Goal: Information Seeking & Learning: Learn about a topic

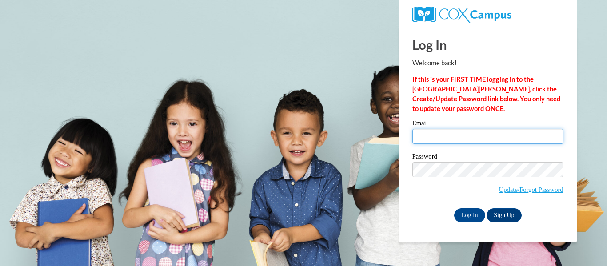
click at [423, 140] on input "Email" at bounding box center [487, 136] width 151 height 15
type input "[EMAIL_ADDRESS][DOMAIN_NAME]"
click at [448, 160] on label "Password" at bounding box center [487, 157] width 151 height 9
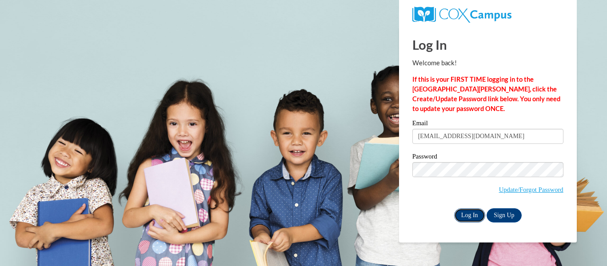
click at [461, 218] on input "Log In" at bounding box center [469, 215] width 31 height 14
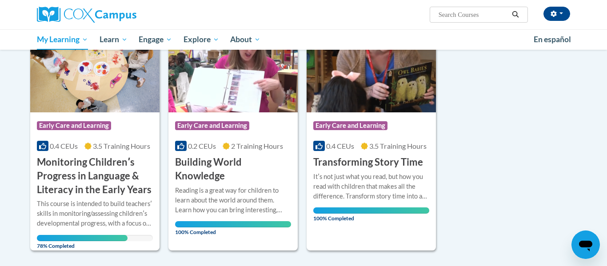
scroll to position [142, 0]
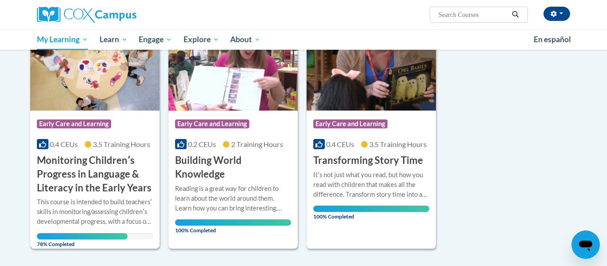
click at [71, 234] on span "78% Completed" at bounding box center [82, 240] width 91 height 14
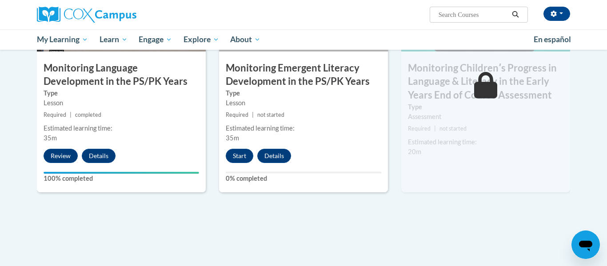
scroll to position [808, 0]
click at [235, 158] on button "Start" at bounding box center [240, 155] width 28 height 14
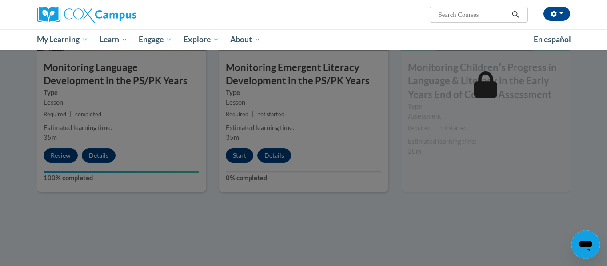
scroll to position [817, 0]
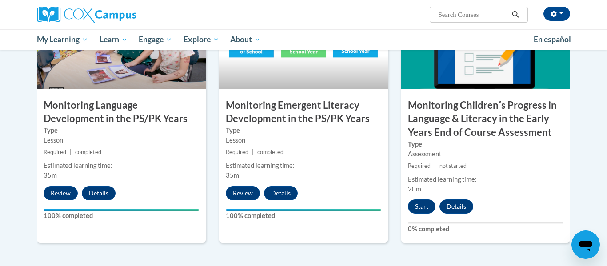
scroll to position [771, 0]
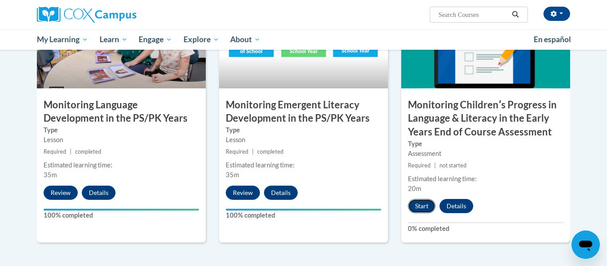
click at [413, 202] on button "Start" at bounding box center [422, 206] width 28 height 14
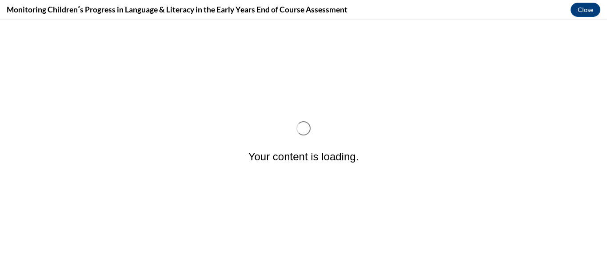
scroll to position [0, 0]
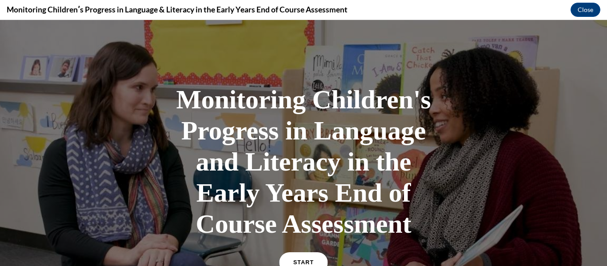
click at [286, 264] on link "START" at bounding box center [303, 262] width 48 height 20
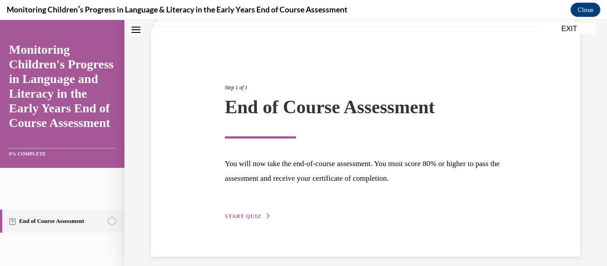
scroll to position [69, 0]
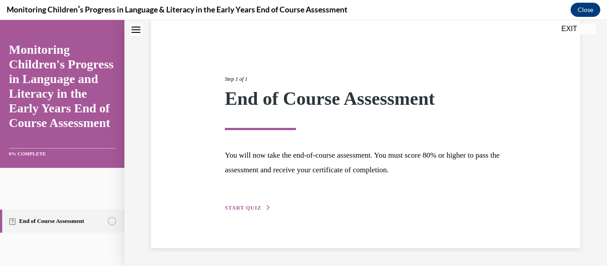
click at [232, 212] on div "Step 1 of 1 End of Course Assessment You will now take the end-of-course assess…" at bounding box center [365, 134] width 295 height 158
click at [233, 209] on span "START QUIZ" at bounding box center [243, 208] width 36 height 6
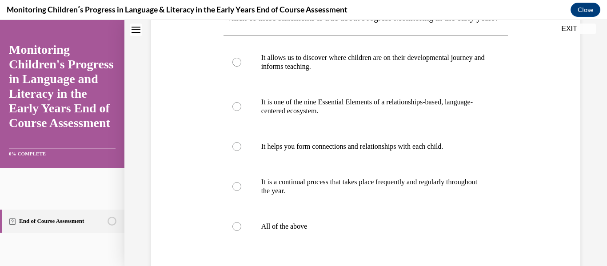
scroll to position [161, 0]
click at [244, 76] on label "It allows us to discover where children are on their developmental journey and …" at bounding box center [366, 62] width 285 height 44
click at [241, 66] on input "It allows us to discover where children are on their developmental journey and …" at bounding box center [236, 61] width 9 height 9
radio input "true"
click at [238, 231] on div at bounding box center [236, 226] width 9 height 9
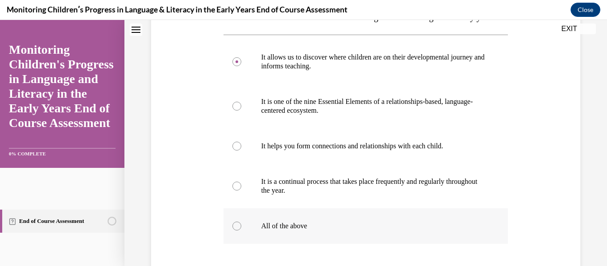
click at [238, 231] on input "All of the above" at bounding box center [236, 226] width 9 height 9
radio input "true"
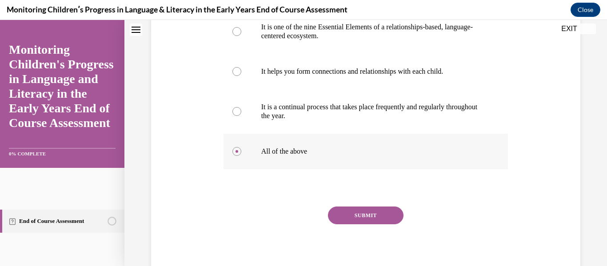
scroll to position [248, 0]
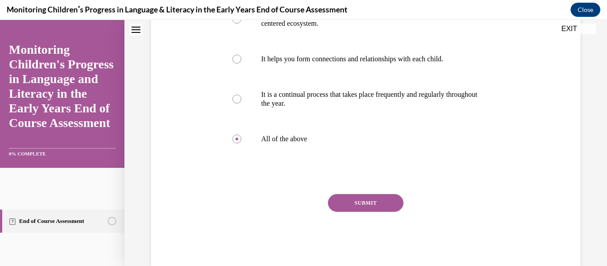
click at [366, 212] on button "SUBMIT" at bounding box center [366, 203] width 76 height 18
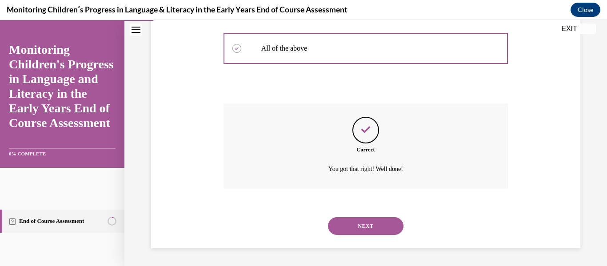
scroll to position [357, 0]
click at [366, 213] on div "NEXT" at bounding box center [366, 226] width 285 height 36
click at [364, 216] on div "NEXT" at bounding box center [366, 226] width 285 height 36
click at [361, 224] on button "NEXT" at bounding box center [366, 226] width 76 height 18
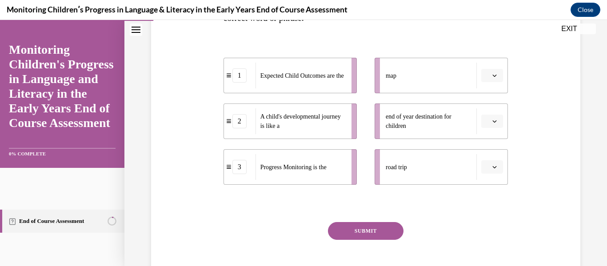
scroll to position [197, 0]
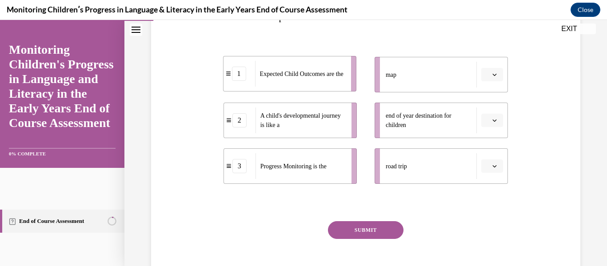
click at [282, 76] on span "Expected Child Outcomes are the" at bounding box center [302, 73] width 84 height 9
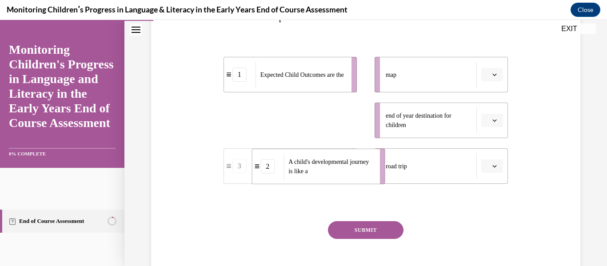
drag, startPoint x: 291, startPoint y: 124, endPoint x: 325, endPoint y: 176, distance: 62.1
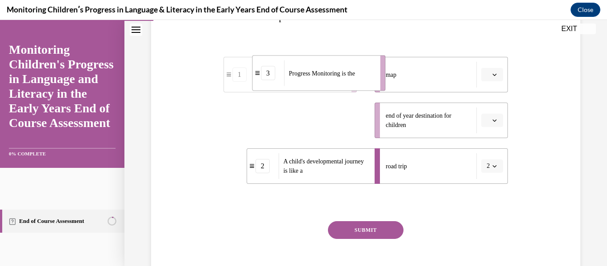
drag, startPoint x: 300, startPoint y: 132, endPoint x: 327, endPoint y: 85, distance: 54.4
click at [327, 85] on div "Progress Monitoring is the" at bounding box center [329, 73] width 90 height 26
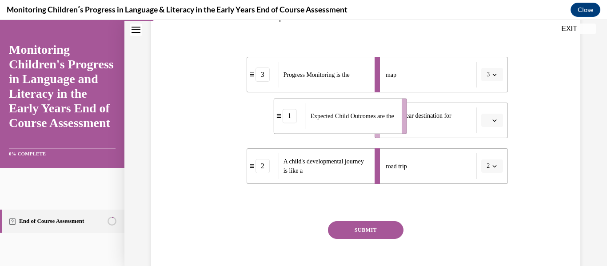
drag, startPoint x: 325, startPoint y: 126, endPoint x: 375, endPoint y: 121, distance: 49.5
click at [375, 121] on span "Expected Child Outcomes are the" at bounding box center [352, 116] width 84 height 9
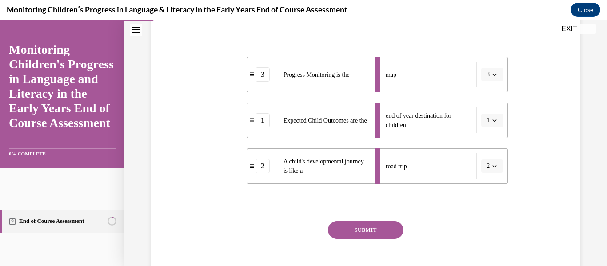
click at [368, 226] on button "SUBMIT" at bounding box center [366, 230] width 76 height 18
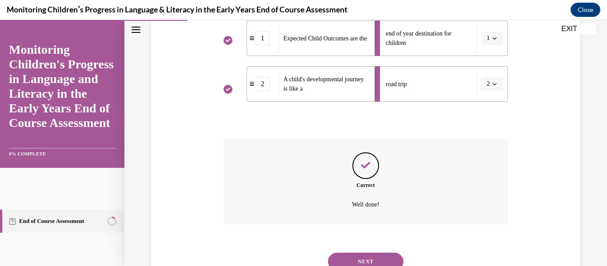
scroll to position [315, 0]
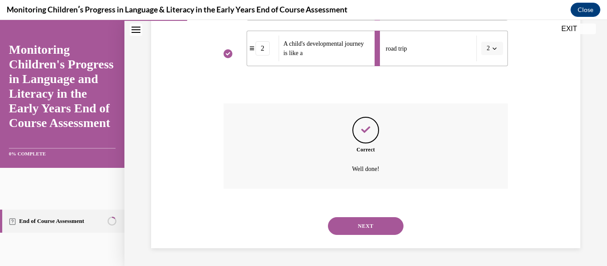
click at [368, 226] on button "NEXT" at bounding box center [366, 226] width 76 height 18
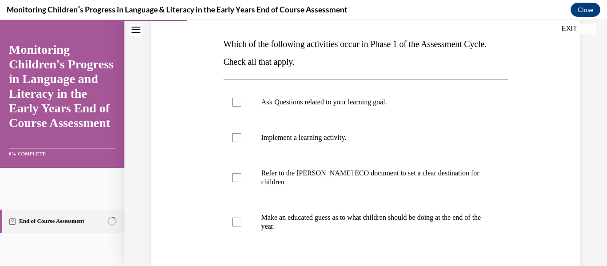
scroll to position [137, 0]
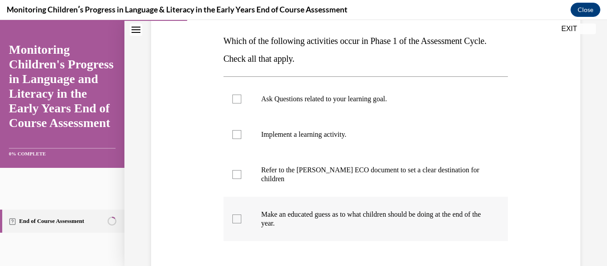
click at [236, 220] on div at bounding box center [236, 219] width 9 height 9
click at [236, 220] on input "Make an educated guess as to what children should be doing at the end of the ye…" at bounding box center [236, 219] width 9 height 9
checkbox input "true"
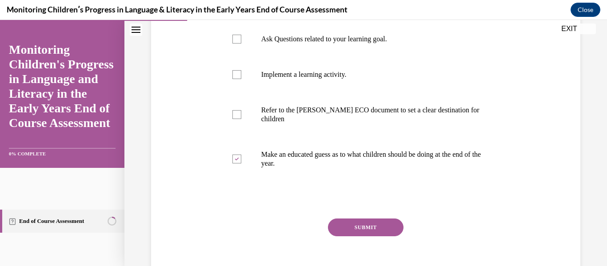
click at [339, 221] on button "SUBMIT" at bounding box center [366, 228] width 76 height 18
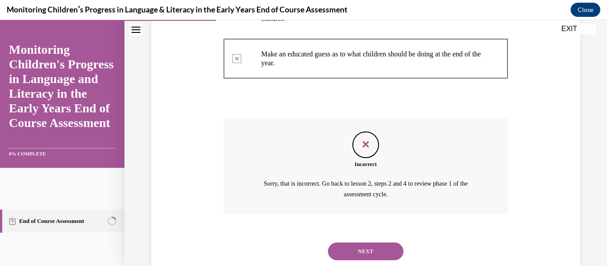
scroll to position [323, 0]
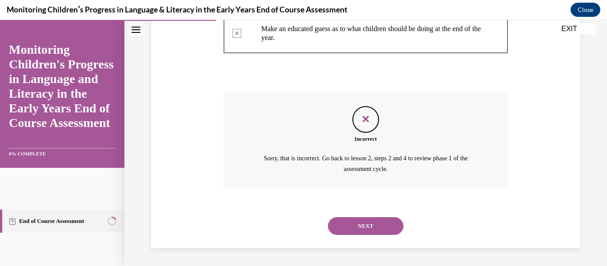
click at [356, 221] on button "NEXT" at bounding box center [366, 226] width 76 height 18
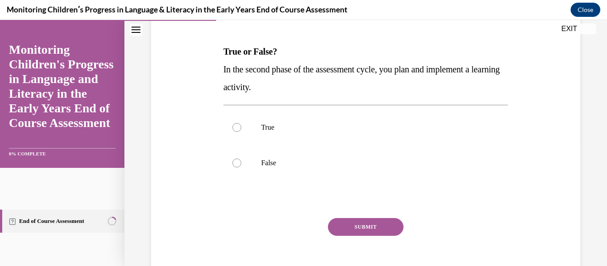
scroll to position [128, 0]
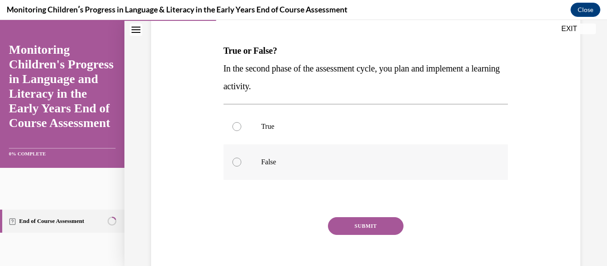
click at [275, 152] on label "False" at bounding box center [366, 162] width 285 height 36
click at [241, 158] on input "False" at bounding box center [236, 162] width 9 height 9
radio input "true"
click at [281, 128] on p "True" at bounding box center [373, 126] width 225 height 9
click at [241, 128] on input "True" at bounding box center [236, 126] width 9 height 9
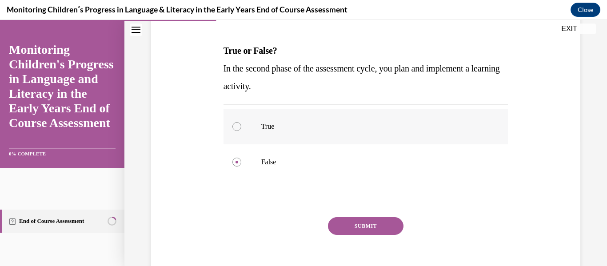
radio input "true"
click at [341, 235] on button "SUBMIT" at bounding box center [366, 226] width 76 height 18
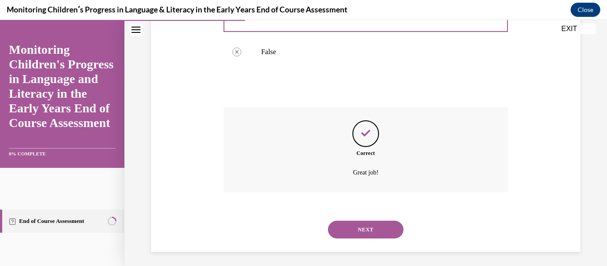
scroll to position [241, 0]
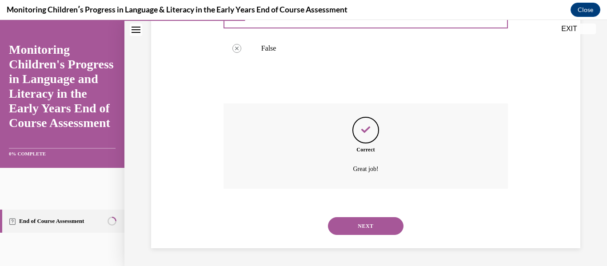
click at [340, 230] on button "NEXT" at bounding box center [366, 226] width 76 height 18
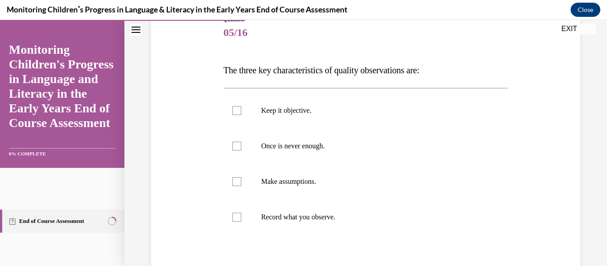
scroll to position [116, 0]
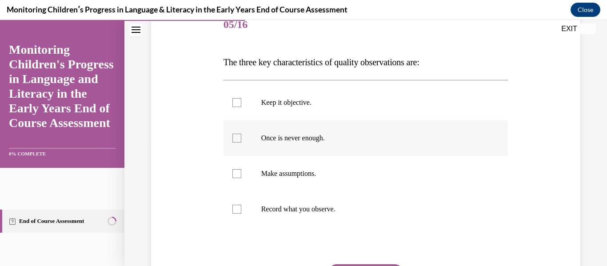
click at [241, 148] on label "Once is never enough." at bounding box center [366, 138] width 285 height 36
click at [241, 143] on input "Once is never enough." at bounding box center [236, 138] width 9 height 9
checkbox input "true"
click at [234, 212] on div at bounding box center [236, 209] width 9 height 9
click at [234, 212] on input "Record what you observe." at bounding box center [236, 209] width 9 height 9
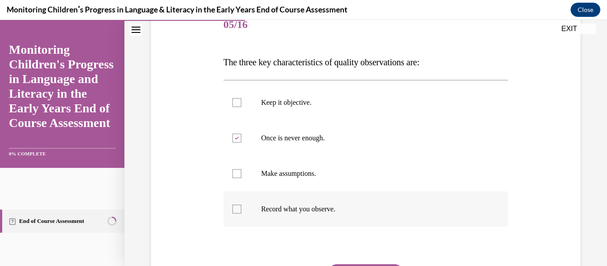
checkbox input "true"
click at [237, 110] on label "Keep it objective." at bounding box center [366, 103] width 285 height 36
click at [237, 107] on input "Keep it objective." at bounding box center [236, 102] width 9 height 9
checkbox input "true"
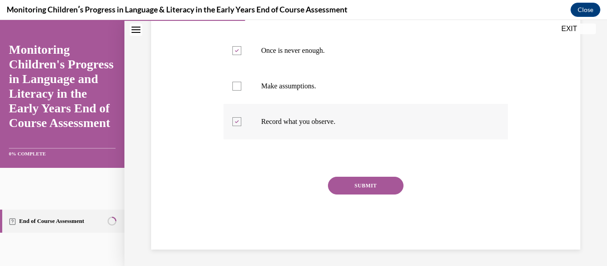
scroll to position [205, 0]
click at [341, 179] on button "SUBMIT" at bounding box center [366, 185] width 76 height 18
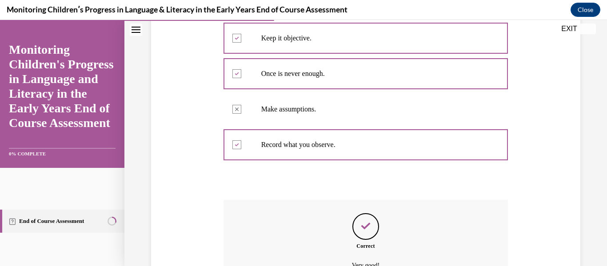
scroll to position [277, 0]
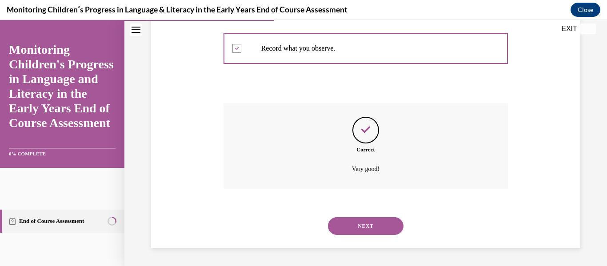
click at [350, 221] on button "NEXT" at bounding box center [366, 226] width 76 height 18
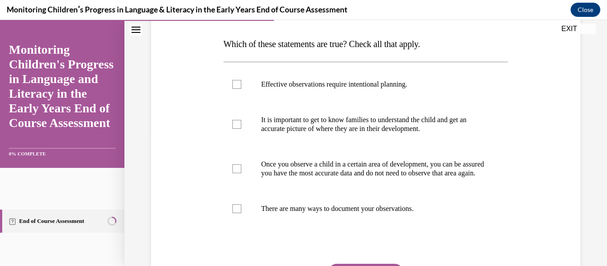
scroll to position [136, 0]
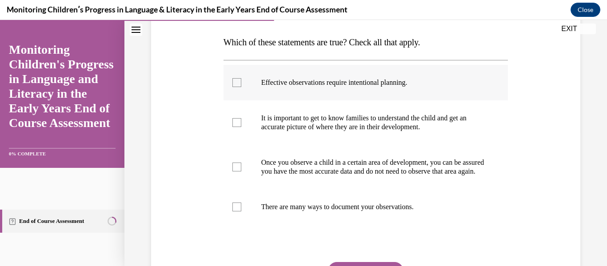
click at [252, 82] on label "Effective observations require intentional planning." at bounding box center [366, 83] width 285 height 36
click at [241, 82] on input "Effective observations require intentional planning." at bounding box center [236, 82] width 9 height 9
checkbox input "true"
click at [236, 118] on div at bounding box center [236, 122] width 9 height 9
click at [236, 118] on input "It is important to get to know families to understand the child and get an accu…" at bounding box center [236, 122] width 9 height 9
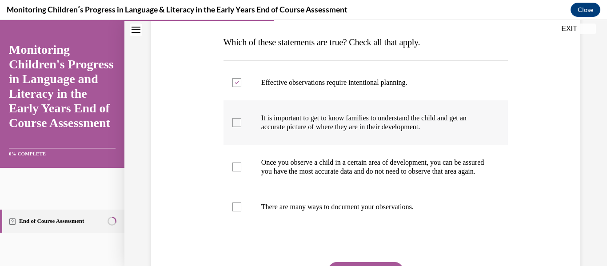
checkbox input "true"
click at [235, 212] on div at bounding box center [236, 207] width 9 height 9
click at [235, 212] on input "There are many ways to document your observations." at bounding box center [236, 207] width 9 height 9
checkbox input "true"
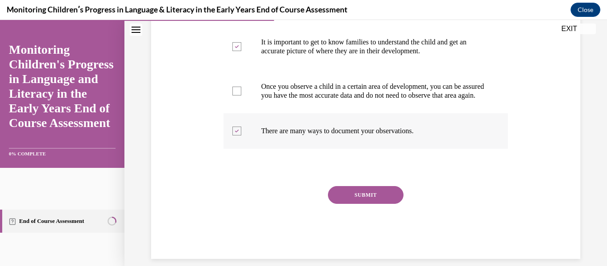
scroll to position [221, 0]
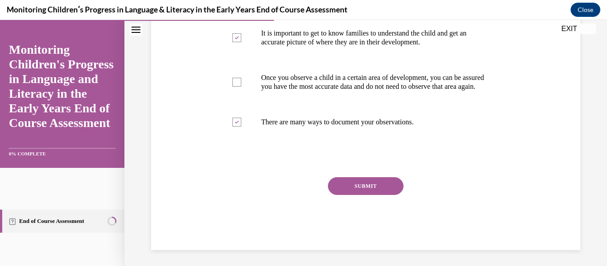
click at [367, 183] on div "Question 06/16 Which of these statements are true? Check all that apply. Effect…" at bounding box center [366, 77] width 285 height 348
click at [359, 194] on button "SUBMIT" at bounding box center [366, 186] width 76 height 18
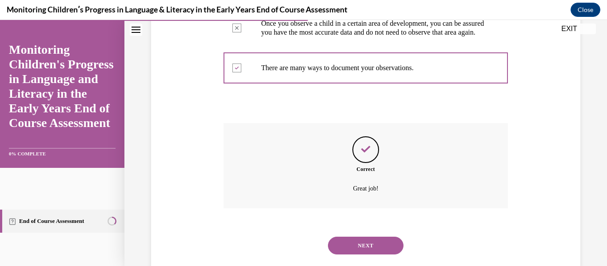
scroll to position [284, 0]
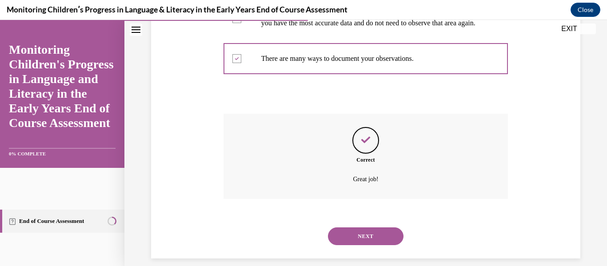
click at [363, 245] on button "NEXT" at bounding box center [366, 237] width 76 height 18
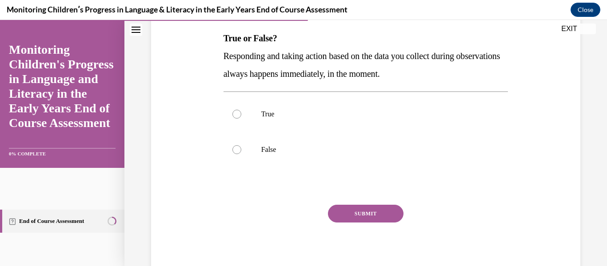
scroll to position [140, 0]
click at [316, 100] on label "True" at bounding box center [366, 114] width 285 height 36
click at [241, 109] on input "True" at bounding box center [236, 113] width 9 height 9
radio input "true"
click at [349, 212] on button "SUBMIT" at bounding box center [366, 213] width 76 height 18
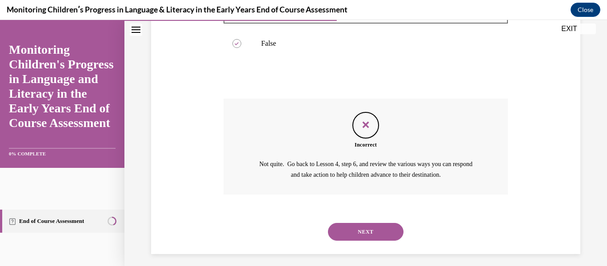
scroll to position [252, 0]
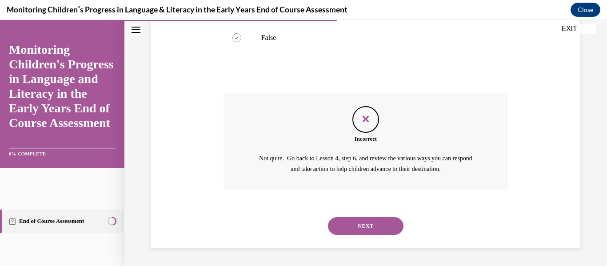
click at [315, 159] on p "Not quite. Go back to Lesson 4, step 6, and review the various ways you can res…" at bounding box center [365, 163] width 221 height 21
click at [353, 223] on button "NEXT" at bounding box center [366, 226] width 76 height 18
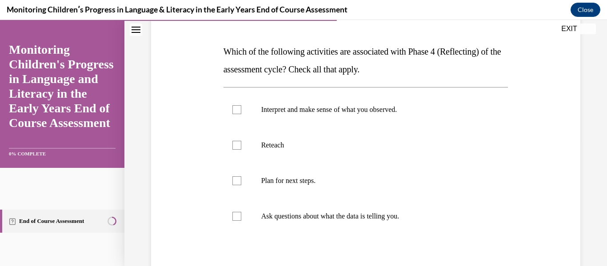
scroll to position [129, 0]
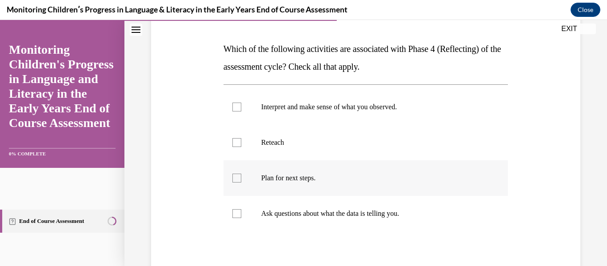
click at [234, 180] on div at bounding box center [236, 178] width 9 height 9
click at [234, 180] on input "Plan for next steps." at bounding box center [236, 178] width 9 height 9
checkbox input "true"
click at [235, 211] on div at bounding box center [236, 213] width 9 height 9
click at [235, 211] on input "Ask questions about what the data is telling you." at bounding box center [236, 213] width 9 height 9
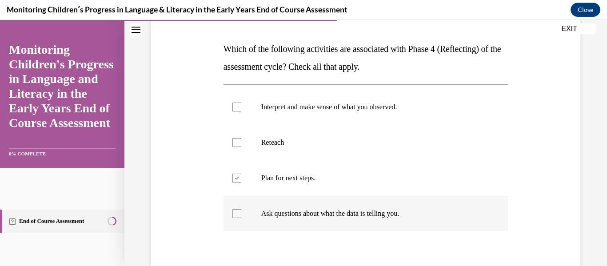
checkbox input "true"
click at [242, 107] on label "Interpret and make sense of what you observed." at bounding box center [366, 107] width 285 height 36
click at [241, 107] on input "Interpret and make sense of what you observed." at bounding box center [236, 107] width 9 height 9
checkbox input "true"
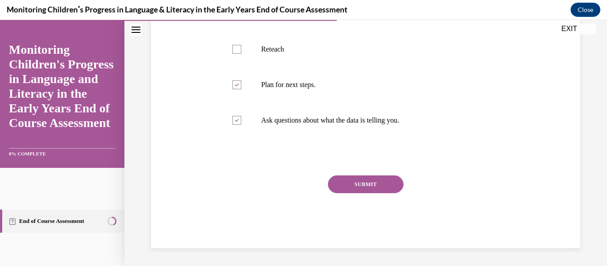
click at [340, 182] on button "SUBMIT" at bounding box center [366, 185] width 76 height 18
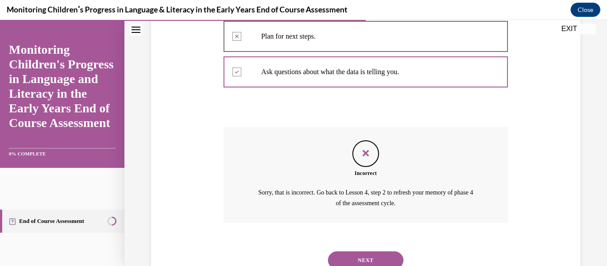
scroll to position [305, 0]
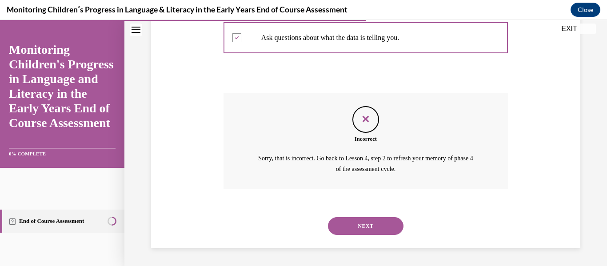
click at [356, 217] on button "NEXT" at bounding box center [366, 226] width 76 height 18
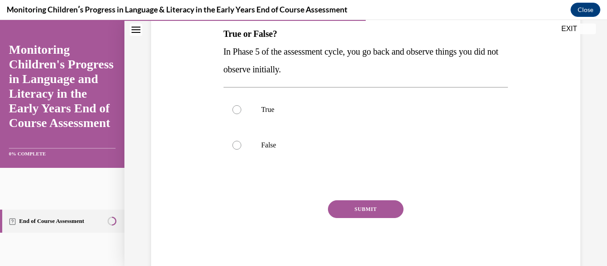
scroll to position [151, 0]
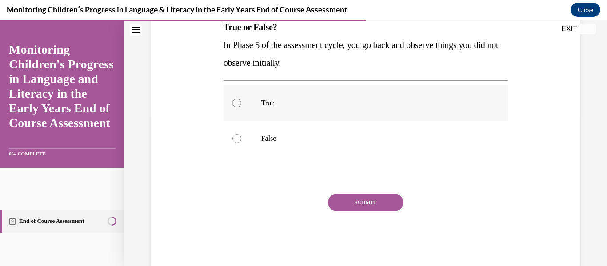
click at [250, 112] on label "True" at bounding box center [366, 103] width 285 height 36
click at [241, 108] on input "True" at bounding box center [236, 103] width 9 height 9
radio input "true"
click at [336, 202] on button "SUBMIT" at bounding box center [366, 203] width 76 height 18
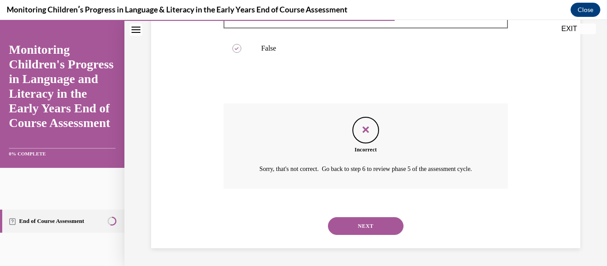
scroll to position [252, 0]
click at [337, 218] on button "NEXT" at bounding box center [366, 226] width 76 height 18
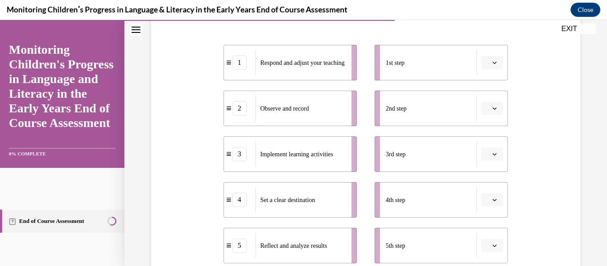
scroll to position [176, 0]
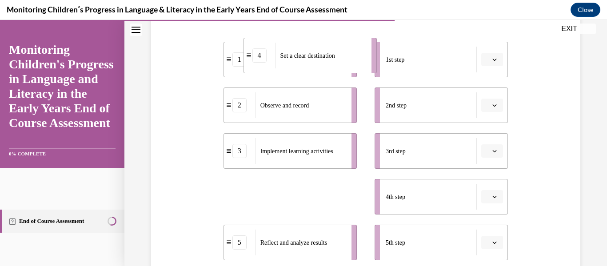
drag, startPoint x: 328, startPoint y: 200, endPoint x: 348, endPoint y: 59, distance: 142.7
click at [348, 59] on div "Set a clear destination" at bounding box center [321, 56] width 90 height 26
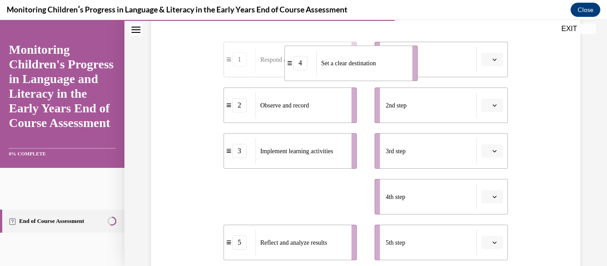
drag, startPoint x: 291, startPoint y: 194, endPoint x: 349, endPoint y: 58, distance: 147.5
click at [349, 59] on span "Set a clear destination" at bounding box center [348, 63] width 55 height 9
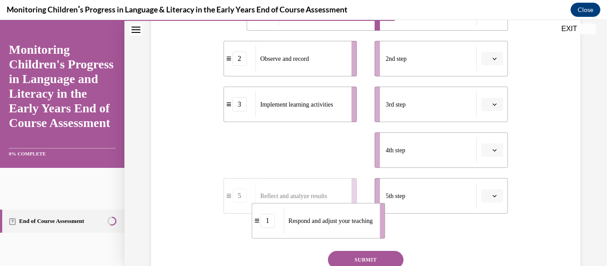
drag, startPoint x: 271, startPoint y: 191, endPoint x: 300, endPoint y: 240, distance: 57.2
click at [300, 224] on span "Respond and adjust your teaching" at bounding box center [330, 221] width 84 height 7
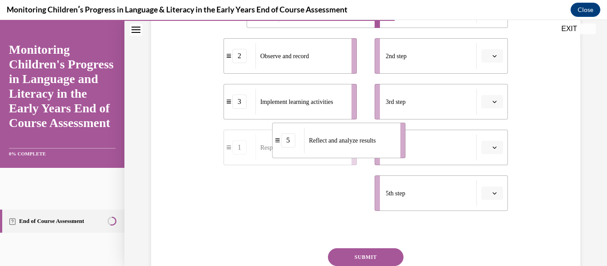
drag, startPoint x: 292, startPoint y: 189, endPoint x: 340, endPoint y: 138, distance: 70.7
click at [340, 138] on span "Reflect and analyze results" at bounding box center [342, 140] width 67 height 7
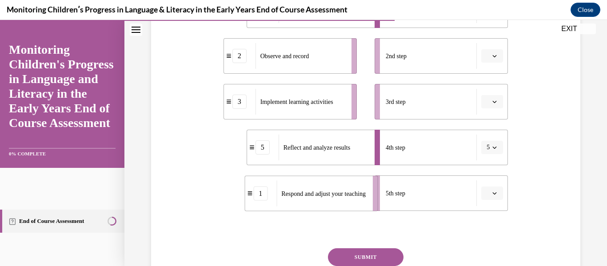
drag, startPoint x: 296, startPoint y: 198, endPoint x: 320, endPoint y: 198, distance: 24.0
click at [320, 198] on span "Respond and adjust your teaching" at bounding box center [323, 193] width 84 height 9
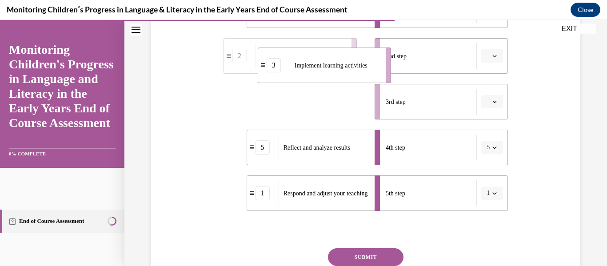
drag, startPoint x: 287, startPoint y: 99, endPoint x: 326, endPoint y: 48, distance: 64.4
click at [326, 48] on li "3 Implement learning activities" at bounding box center [324, 66] width 133 height 36
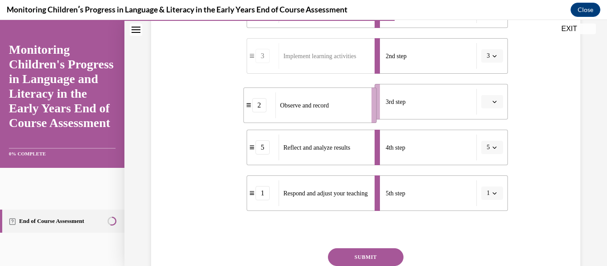
drag, startPoint x: 311, startPoint y: 103, endPoint x: 332, endPoint y: 107, distance: 20.8
click at [329, 107] on span "Observe and record" at bounding box center [304, 105] width 49 height 7
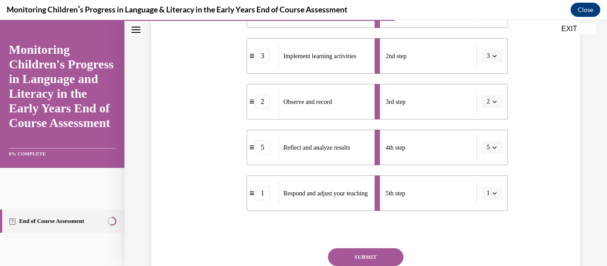
click at [374, 252] on button "SUBMIT" at bounding box center [366, 257] width 76 height 18
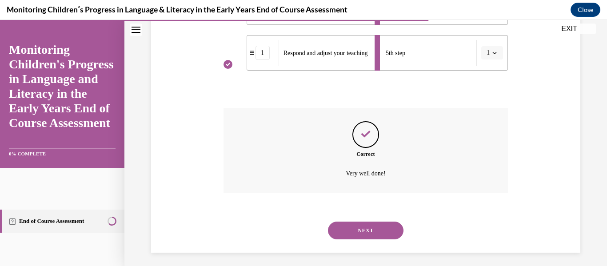
scroll to position [371, 0]
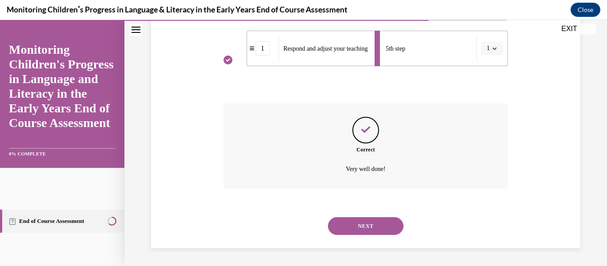
click at [369, 233] on button "NEXT" at bounding box center [366, 226] width 76 height 18
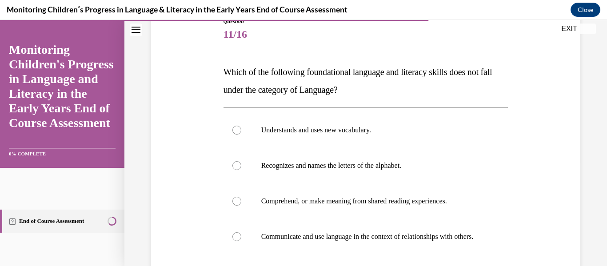
scroll to position [107, 0]
click at [242, 229] on label "Communicate and use language in the context of relationships with others." at bounding box center [366, 237] width 285 height 36
click at [241, 232] on input "Communicate and use language in the context of relationships with others." at bounding box center [236, 236] width 9 height 9
radio input "true"
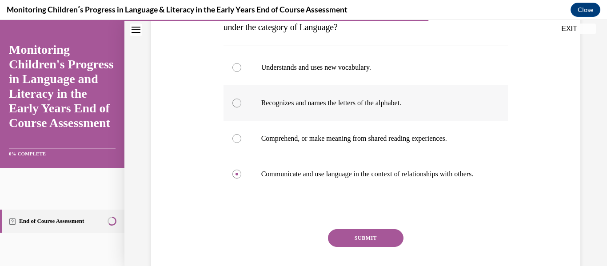
scroll to position [170, 0]
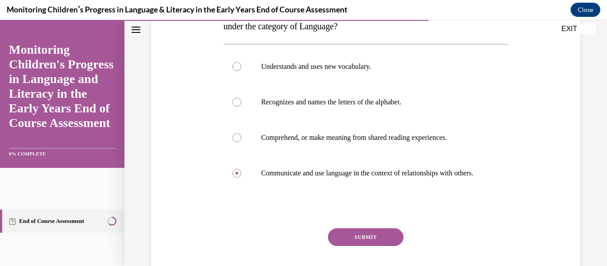
click at [341, 244] on button "SUBMIT" at bounding box center [366, 237] width 76 height 18
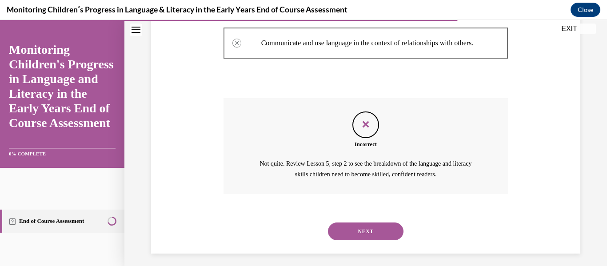
scroll to position [314, 0]
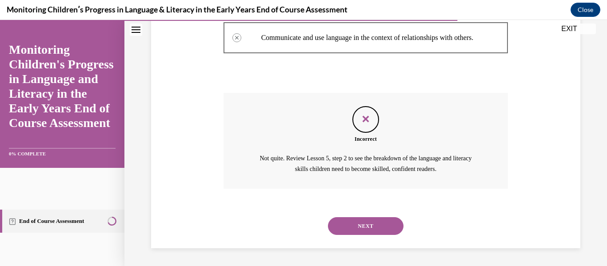
click at [359, 228] on button "NEXT" at bounding box center [366, 226] width 76 height 18
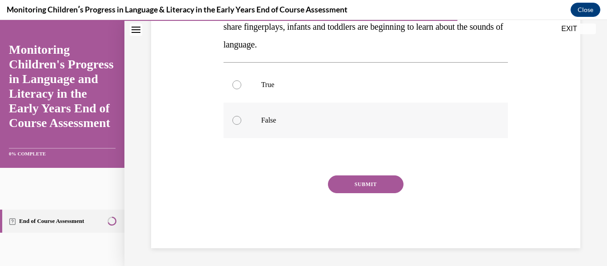
scroll to position [117, 0]
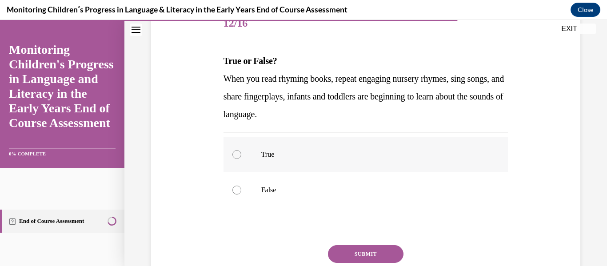
click at [249, 154] on label "True" at bounding box center [366, 155] width 285 height 36
click at [241, 154] on input "True" at bounding box center [236, 154] width 9 height 9
radio input "true"
click at [337, 236] on div "Question 12/16 True or False? When you read rhyming books, repeat engaging nurs…" at bounding box center [366, 162] width 285 height 312
click at [338, 252] on button "SUBMIT" at bounding box center [366, 254] width 76 height 18
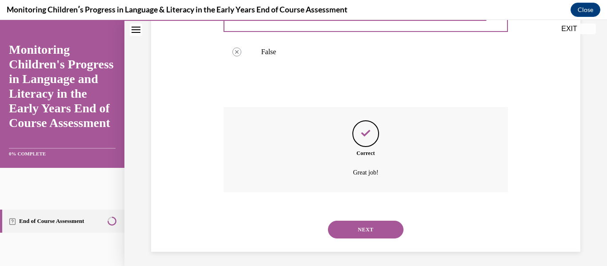
scroll to position [259, 0]
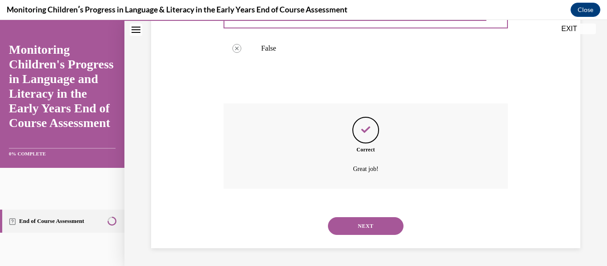
click at [347, 225] on button "NEXT" at bounding box center [366, 226] width 76 height 18
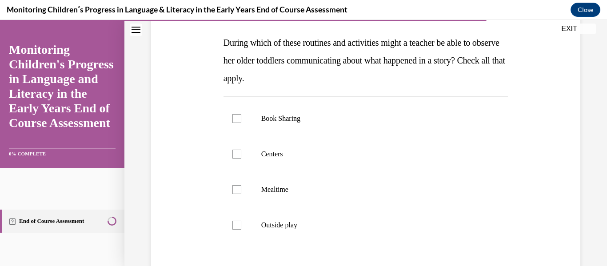
scroll to position [137, 0]
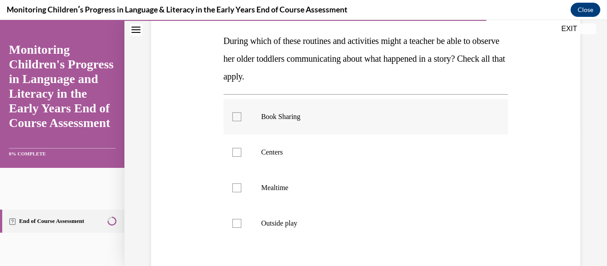
click at [234, 118] on div at bounding box center [236, 116] width 9 height 9
click at [234, 118] on input "Book Sharing" at bounding box center [236, 116] width 9 height 9
checkbox input "true"
click at [234, 153] on div at bounding box center [236, 152] width 9 height 9
click at [234, 153] on input "Centers" at bounding box center [236, 152] width 9 height 9
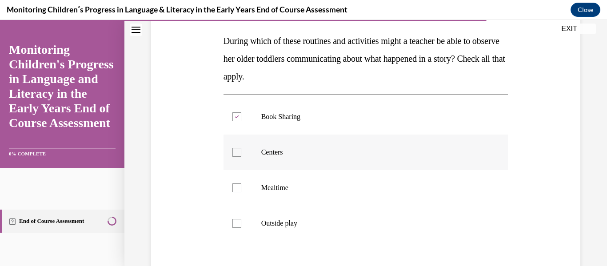
checkbox input "true"
click at [239, 197] on label "Mealtime" at bounding box center [366, 188] width 285 height 36
click at [239, 192] on input "Mealtime" at bounding box center [236, 188] width 9 height 9
checkbox input "true"
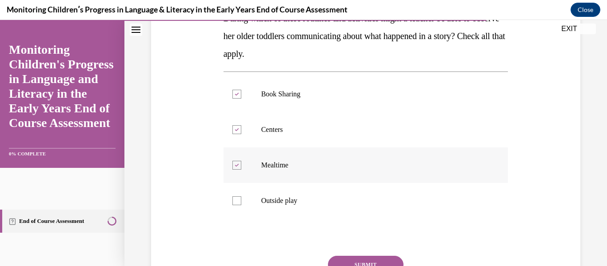
scroll to position [161, 0]
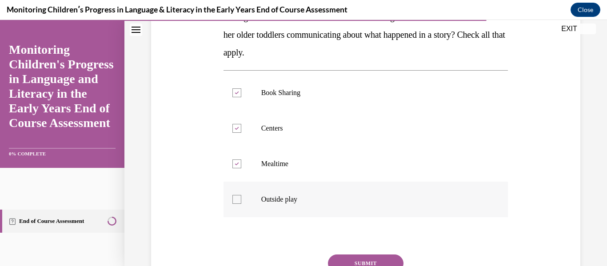
click at [239, 198] on div at bounding box center [236, 199] width 9 height 9
click at [239, 198] on input "Outside play" at bounding box center [236, 199] width 9 height 9
click at [236, 199] on icon at bounding box center [237, 199] width 4 height 3
click at [236, 199] on input "Outside play" at bounding box center [236, 199] width 9 height 9
checkbox input "false"
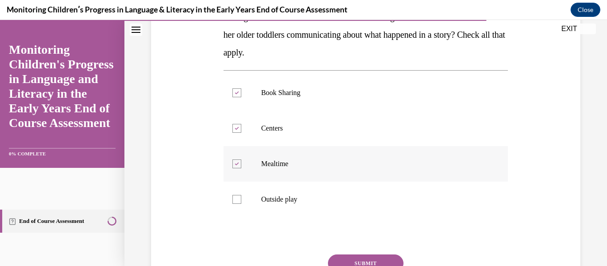
click at [236, 160] on div at bounding box center [236, 164] width 9 height 9
click at [236, 160] on input "Mealtime" at bounding box center [236, 164] width 9 height 9
checkbox input "false"
click at [365, 262] on button "SUBMIT" at bounding box center [366, 264] width 76 height 18
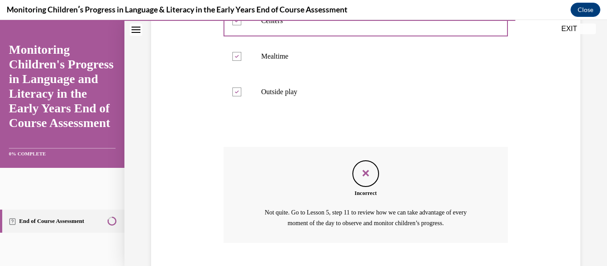
scroll to position [323, 0]
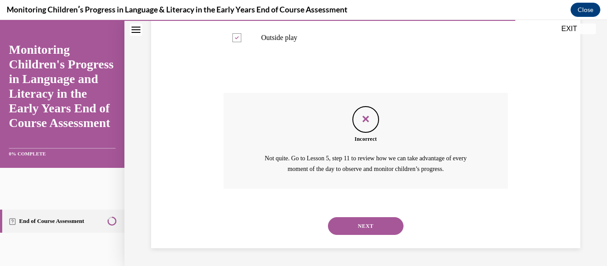
click at [367, 218] on button "NEXT" at bounding box center [366, 226] width 76 height 18
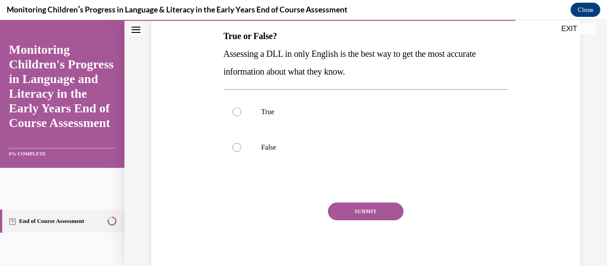
scroll to position [143, 0]
click at [232, 106] on label "True" at bounding box center [366, 112] width 285 height 36
click at [232, 107] on input "True" at bounding box center [236, 111] width 9 height 9
radio input "true"
click at [243, 152] on label "False" at bounding box center [366, 147] width 285 height 36
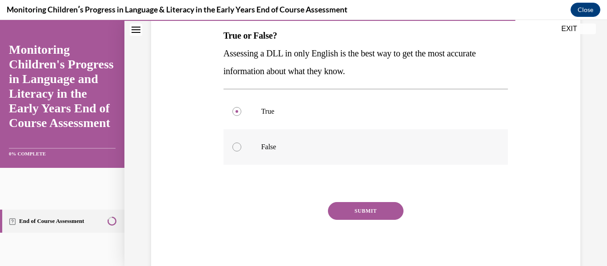
click at [241, 152] on input "False" at bounding box center [236, 147] width 9 height 9
radio input "true"
click at [342, 204] on button "SUBMIT" at bounding box center [366, 211] width 76 height 18
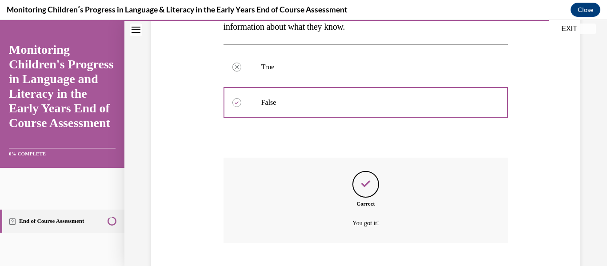
scroll to position [241, 0]
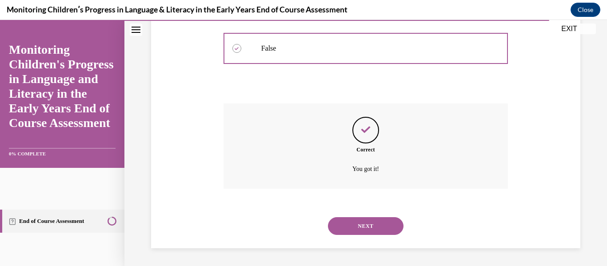
click at [383, 232] on button "NEXT" at bounding box center [366, 226] width 76 height 18
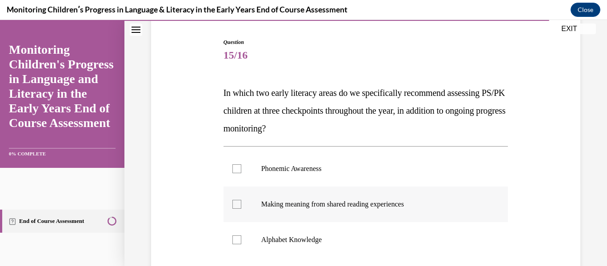
scroll to position [87, 0]
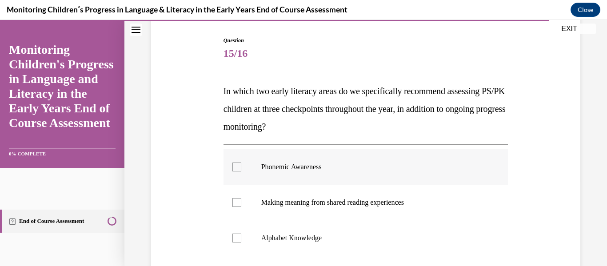
click at [235, 165] on div at bounding box center [236, 167] width 9 height 9
click at [235, 165] on input "Phonemic Awareness" at bounding box center [236, 167] width 9 height 9
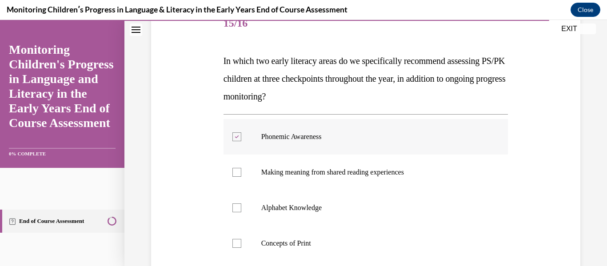
scroll to position [125, 0]
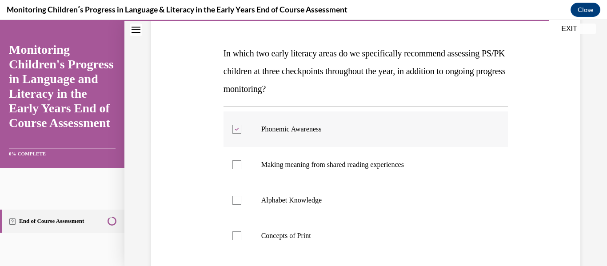
click at [238, 134] on label "Phonemic Awareness" at bounding box center [366, 130] width 285 height 36
click at [238, 134] on input "Phonemic Awareness" at bounding box center [236, 129] width 9 height 9
click at [238, 134] on label "Phonemic Awareness" at bounding box center [366, 130] width 285 height 36
click at [238, 134] on input "Phonemic Awareness" at bounding box center [236, 129] width 9 height 9
checkbox input "true"
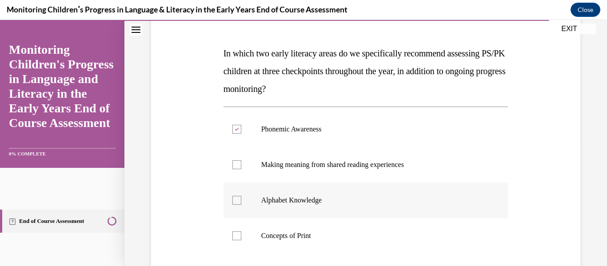
click at [234, 203] on div at bounding box center [236, 200] width 9 height 9
click at [234, 203] on input "Alphabet Knowledge" at bounding box center [236, 200] width 9 height 9
checkbox input "true"
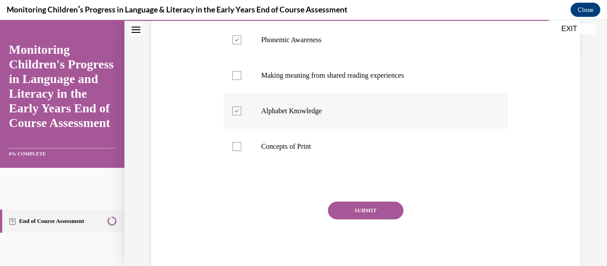
scroll to position [216, 0]
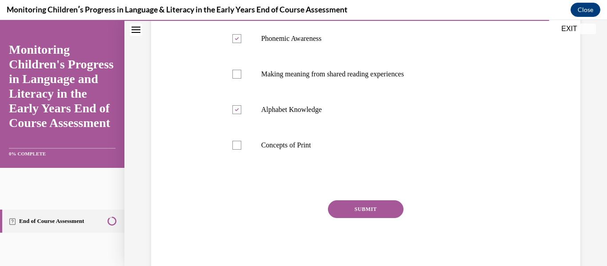
click at [345, 214] on button "SUBMIT" at bounding box center [366, 209] width 76 height 18
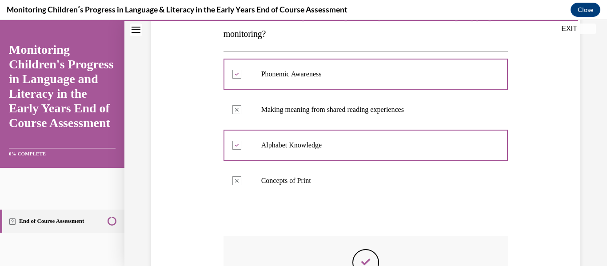
scroll to position [312, 0]
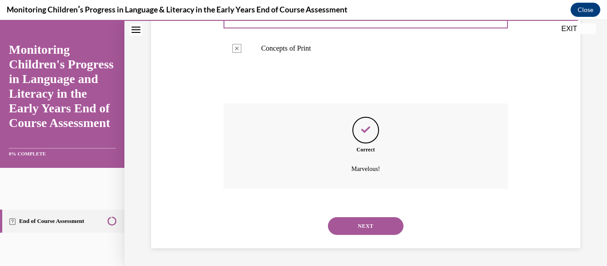
click at [348, 235] on button "NEXT" at bounding box center [366, 226] width 76 height 18
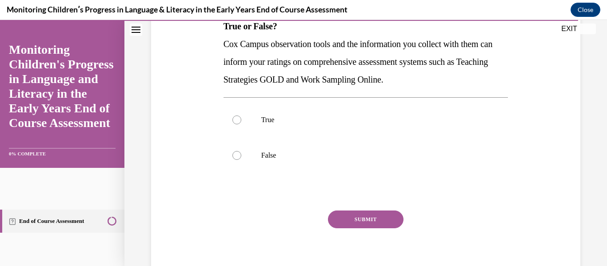
scroll to position [150, 0]
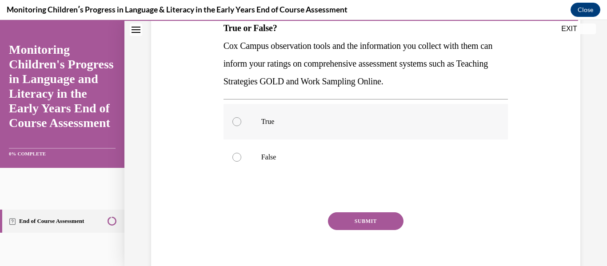
click at [280, 117] on p "True" at bounding box center [373, 121] width 225 height 9
click at [241, 117] on input "True" at bounding box center [236, 121] width 9 height 9
radio input "true"
click at [334, 216] on button "SUBMIT" at bounding box center [366, 221] width 76 height 18
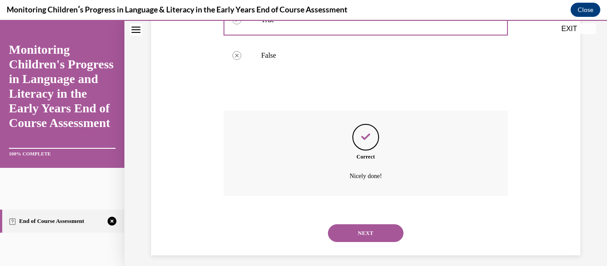
scroll to position [259, 0]
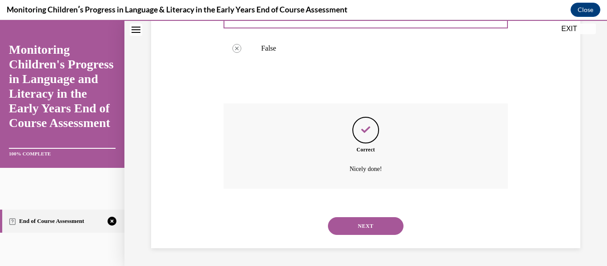
click at [334, 216] on div "NEXT" at bounding box center [366, 226] width 285 height 36
click at [334, 228] on button "NEXT" at bounding box center [366, 226] width 76 height 18
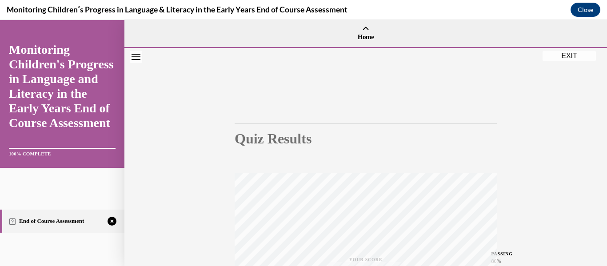
scroll to position [209, 0]
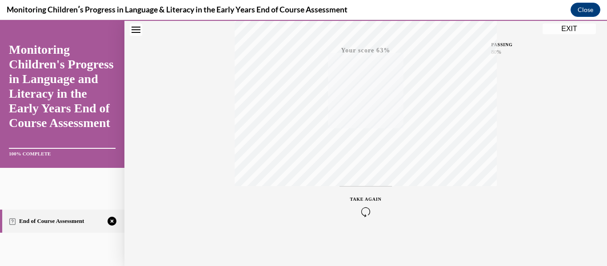
click at [360, 208] on icon "button" at bounding box center [366, 212] width 32 height 10
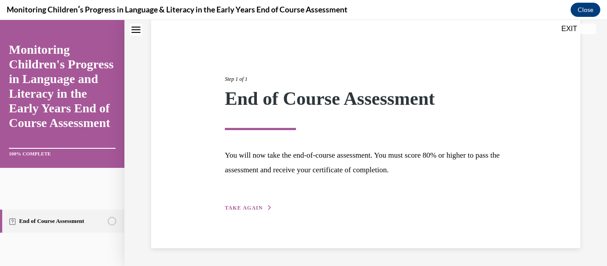
scroll to position [69, 0]
click at [269, 204] on button "TAKE AGAIN" at bounding box center [249, 208] width 48 height 8
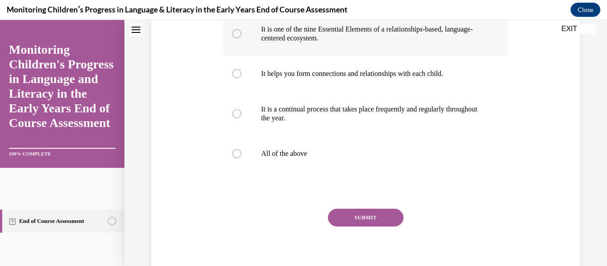
scroll to position [241, 0]
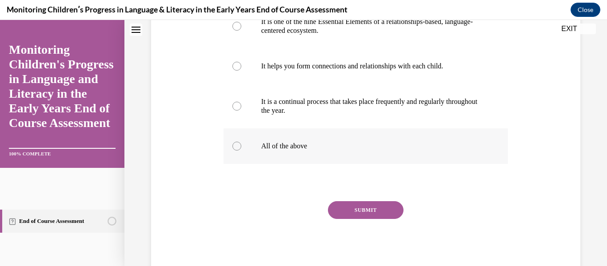
click at [239, 159] on label "All of the above" at bounding box center [366, 146] width 285 height 36
click at [239, 151] on input "All of the above" at bounding box center [236, 146] width 9 height 9
radio input "true"
click at [349, 219] on button "SUBMIT" at bounding box center [366, 210] width 76 height 18
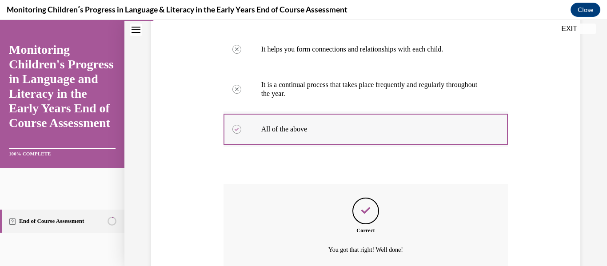
scroll to position [357, 0]
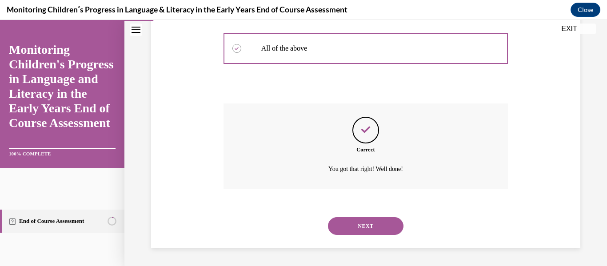
click at [345, 222] on button "NEXT" at bounding box center [366, 226] width 76 height 18
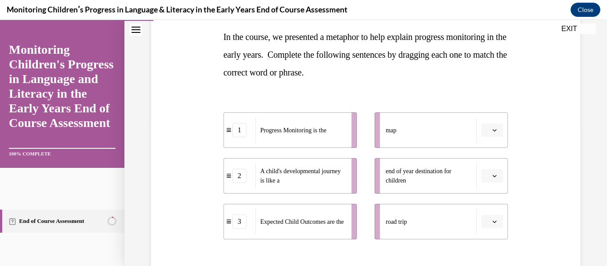
scroll to position [148, 0]
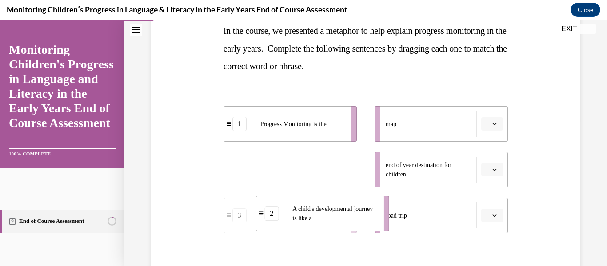
drag, startPoint x: 279, startPoint y: 172, endPoint x: 316, endPoint y: 216, distance: 57.1
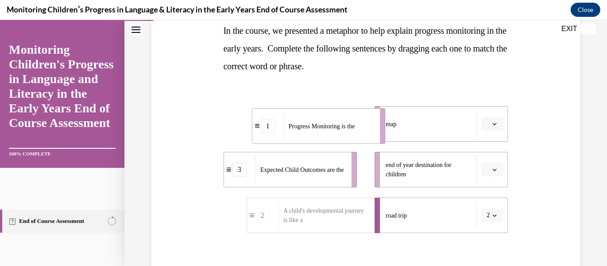
drag, startPoint x: 275, startPoint y: 128, endPoint x: 326, endPoint y: 126, distance: 51.1
click at [326, 126] on span "Progress Monitoring is the" at bounding box center [321, 125] width 66 height 9
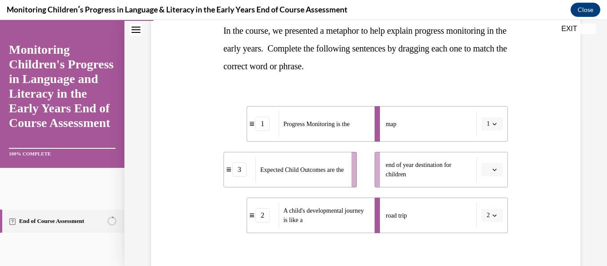
drag, startPoint x: 318, startPoint y: 188, endPoint x: 364, endPoint y: 175, distance: 47.7
click at [364, 175] on ul "1 Progress Monitoring is the 3 Expected Child Outcomes are the 2 A child's deve…" at bounding box center [295, 169] width 142 height 127
drag, startPoint x: 346, startPoint y: 177, endPoint x: 373, endPoint y: 176, distance: 26.7
click at [373, 176] on li "3 Expected Child Outcomes are the" at bounding box center [314, 170] width 133 height 36
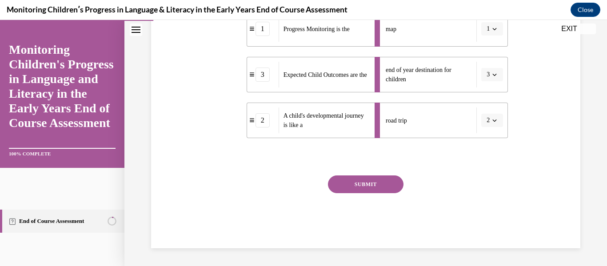
click at [373, 176] on button "SUBMIT" at bounding box center [366, 185] width 76 height 18
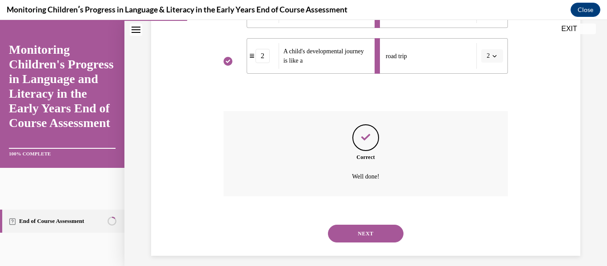
scroll to position [315, 0]
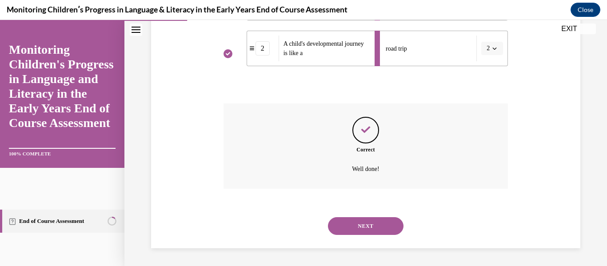
click at [345, 225] on button "NEXT" at bounding box center [366, 226] width 76 height 18
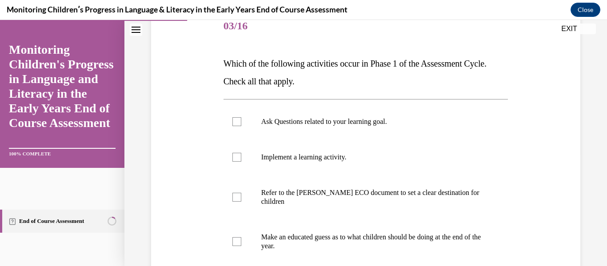
scroll to position [116, 0]
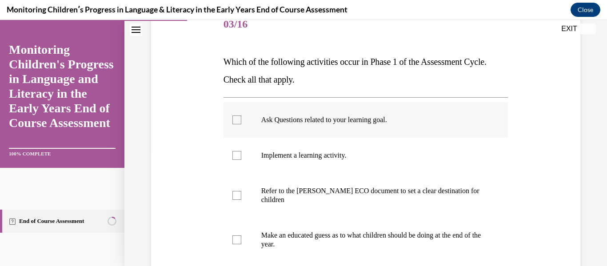
click at [242, 115] on label "Ask Questions related to your learning goal." at bounding box center [366, 120] width 285 height 36
click at [241, 116] on input "Ask Questions related to your learning goal." at bounding box center [236, 120] width 9 height 9
checkbox input "true"
click at [239, 205] on label "Refer to the Rollins ECO document to set a clear destination for children" at bounding box center [366, 195] width 285 height 44
click at [239, 200] on input "Refer to the Rollins ECO document to set a clear destination for children" at bounding box center [236, 195] width 9 height 9
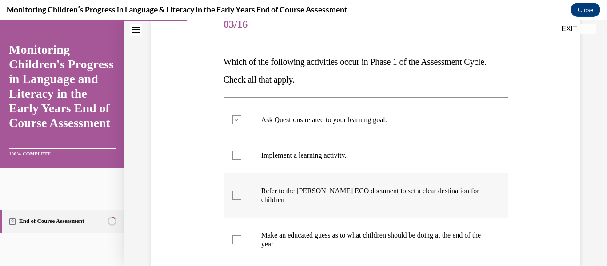
checkbox input "true"
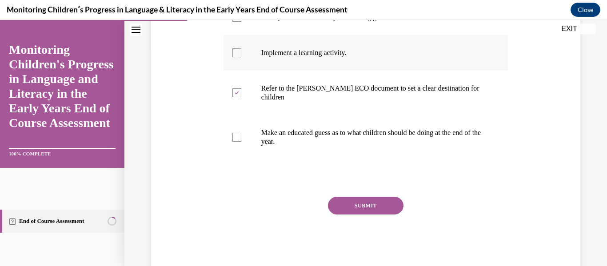
scroll to position [240, 0]
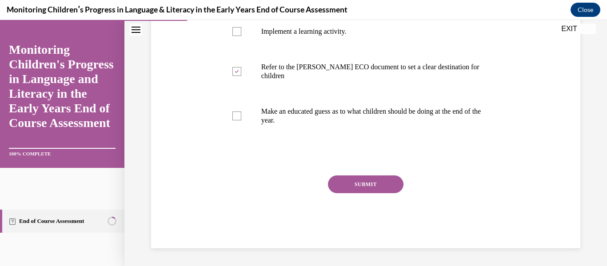
click at [364, 188] on button "SUBMIT" at bounding box center [366, 185] width 76 height 18
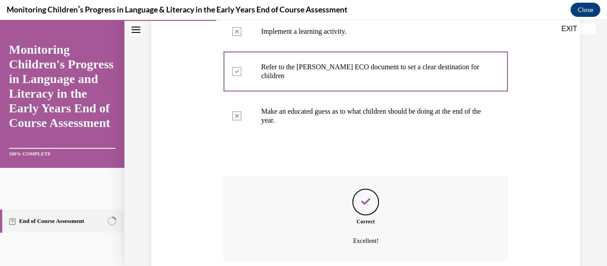
scroll to position [312, 0]
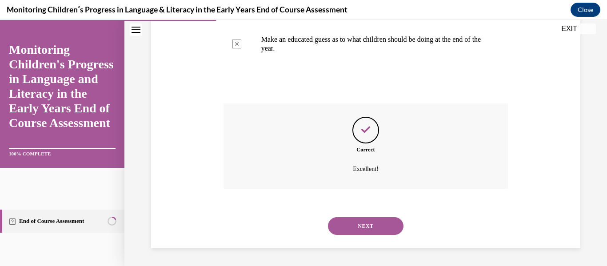
click at [360, 220] on button "NEXT" at bounding box center [366, 226] width 76 height 18
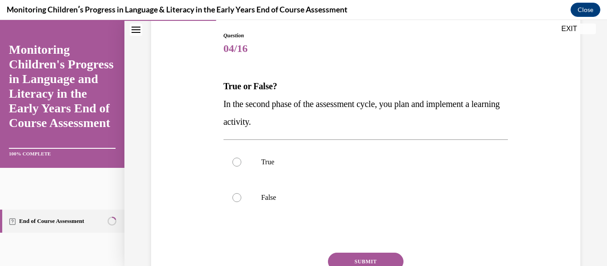
scroll to position [141, 0]
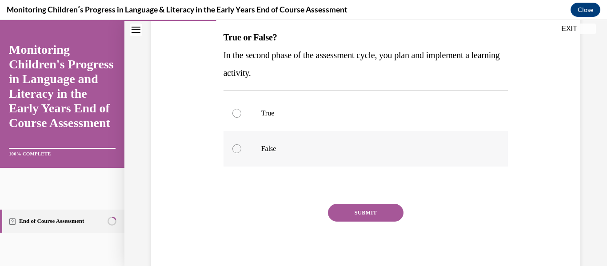
click at [237, 139] on label "False" at bounding box center [366, 149] width 285 height 36
click at [237, 144] on input "False" at bounding box center [236, 148] width 9 height 9
radio input "true"
click at [335, 207] on button "SUBMIT" at bounding box center [366, 213] width 76 height 18
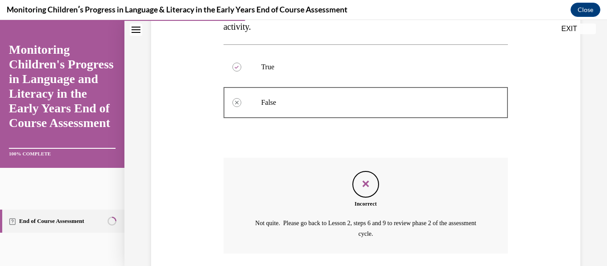
scroll to position [252, 0]
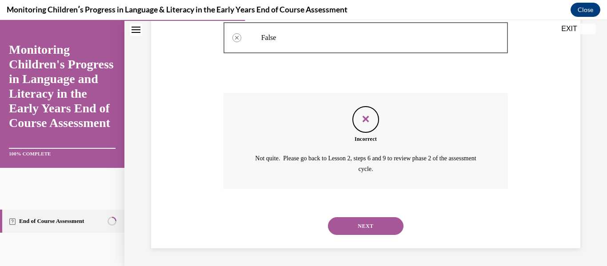
click at [340, 220] on button "NEXT" at bounding box center [366, 226] width 76 height 18
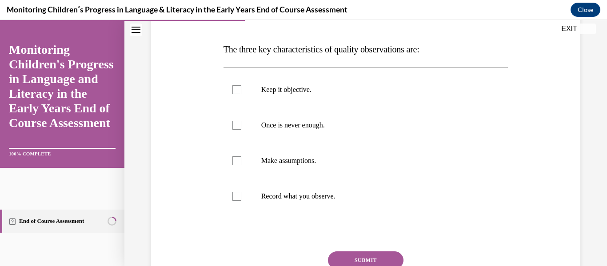
scroll to position [130, 0]
